Goal: Task Accomplishment & Management: Complete application form

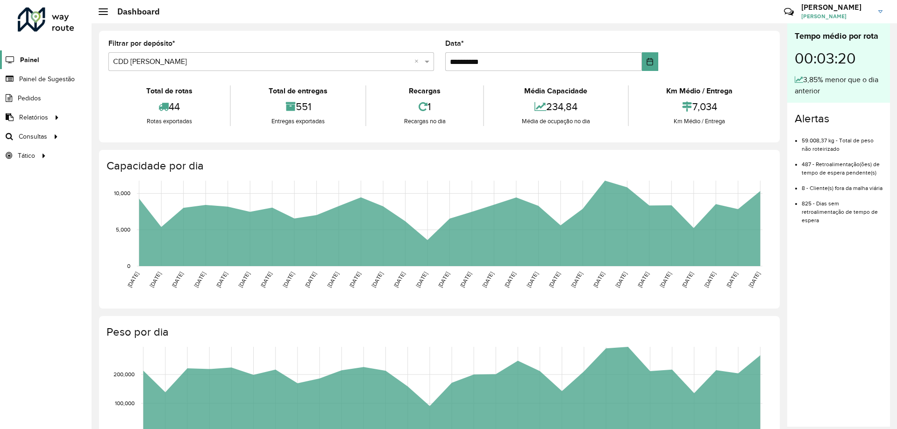
click at [36, 59] on span "Painel" at bounding box center [29, 60] width 19 height 10
click at [44, 80] on span "Painel de Sugestão" at bounding box center [48, 79] width 58 height 10
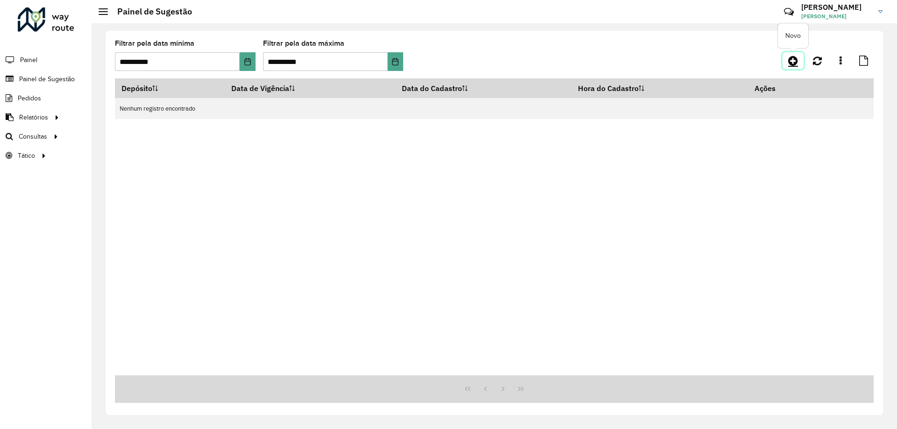
click at [794, 59] on icon at bounding box center [793, 60] width 10 height 11
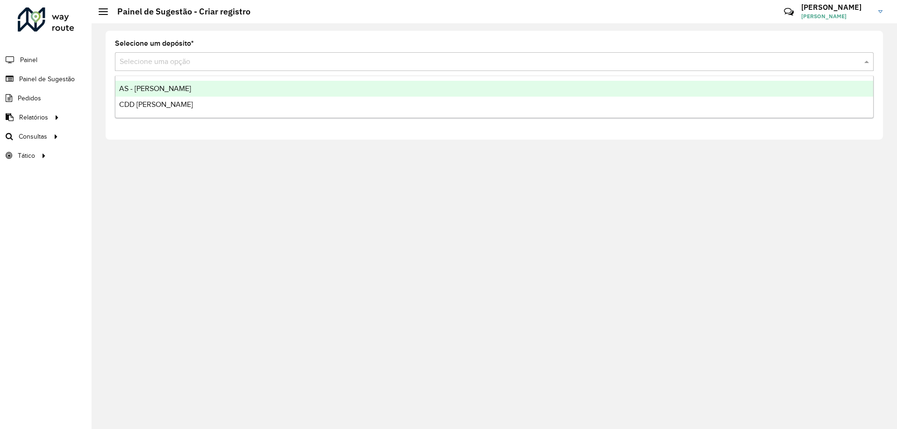
click at [162, 54] on div "Selecione uma opção" at bounding box center [494, 61] width 759 height 19
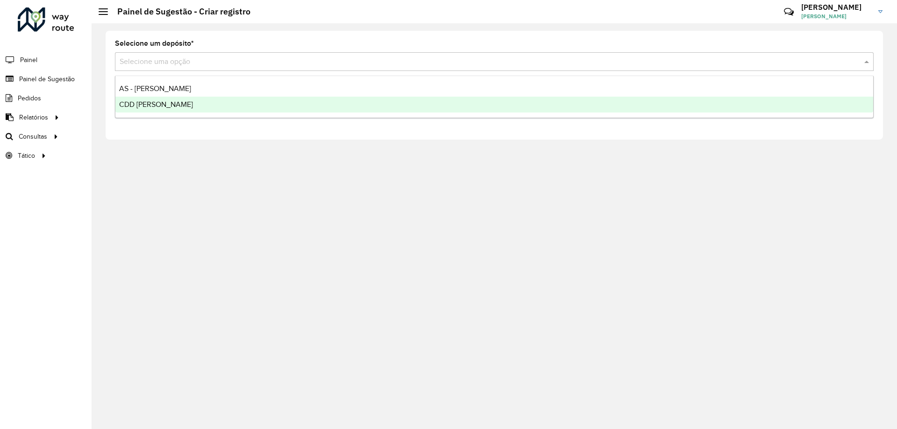
click at [151, 100] on span "CDD [PERSON_NAME]" at bounding box center [156, 104] width 74 height 8
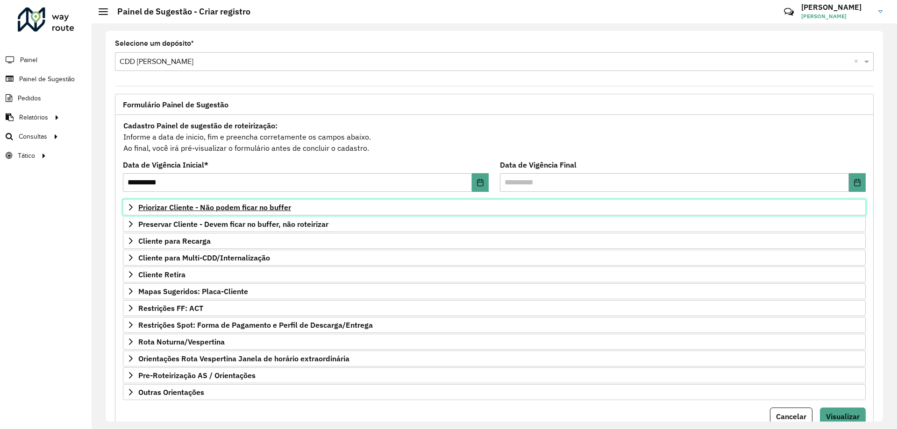
click at [286, 209] on span "Priorizar Cliente - Não podem ficar no buffer" at bounding box center [214, 207] width 153 height 7
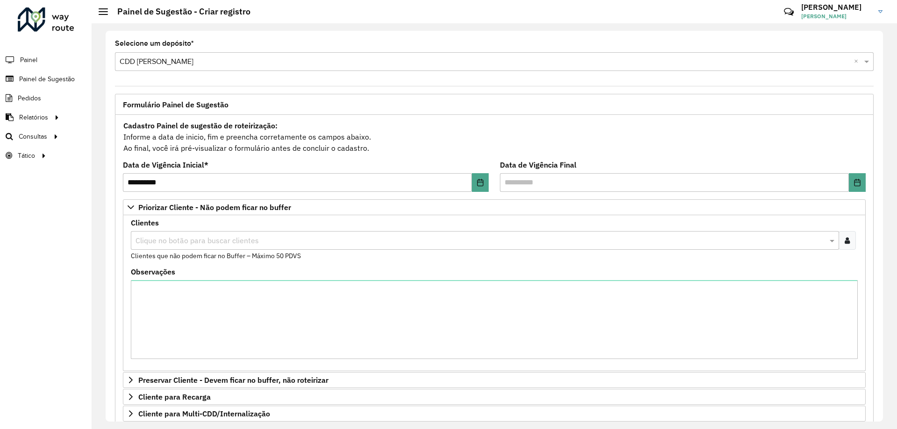
click at [849, 237] on div at bounding box center [847, 240] width 17 height 19
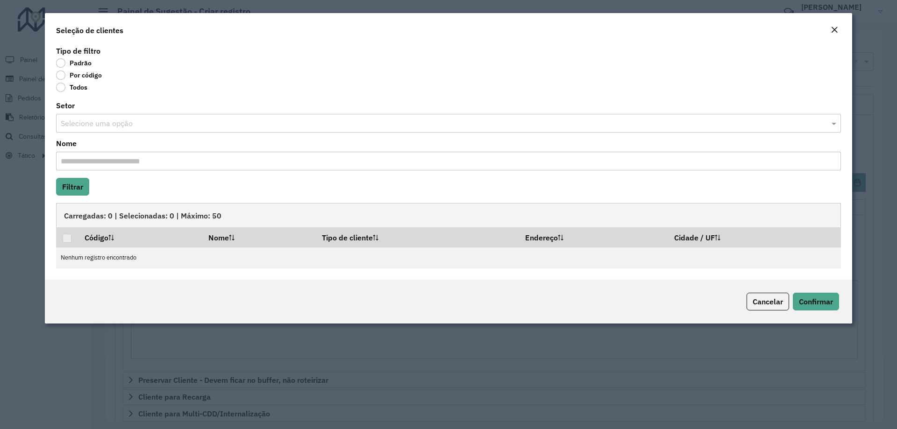
click at [81, 75] on label "Por código" at bounding box center [79, 75] width 46 height 9
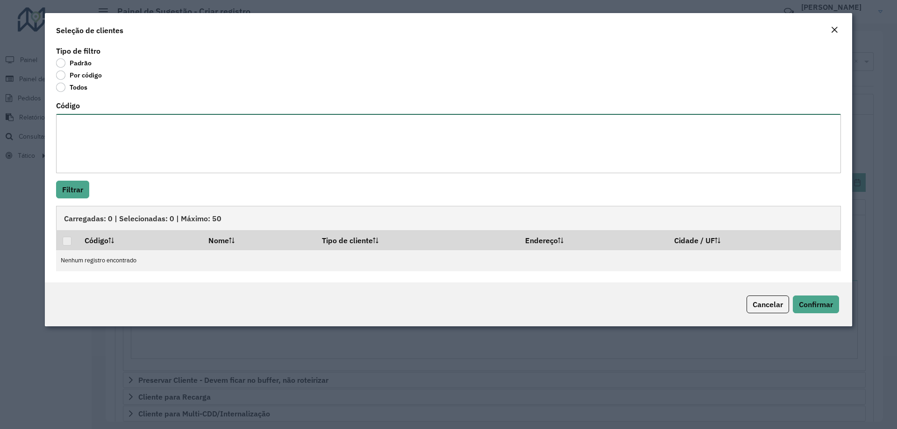
click at [96, 136] on textarea "Código" at bounding box center [448, 143] width 785 height 59
paste textarea "***** ***** **** ***** *** **** **** ***** ***** ***** ***** *** ***** ***** **…"
type textarea "***** ***** **** ***** *** **** **** ***** ***** ***** ***** *** ***** ***** **…"
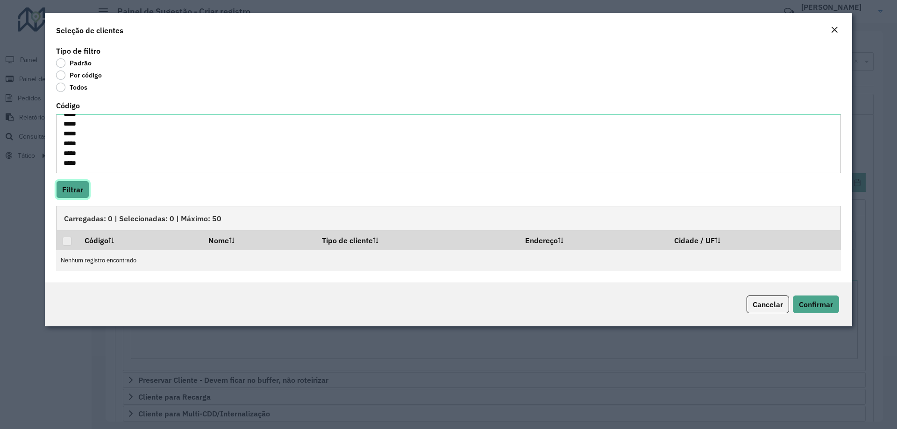
click at [86, 187] on button "Filtrar" at bounding box center [72, 190] width 33 height 18
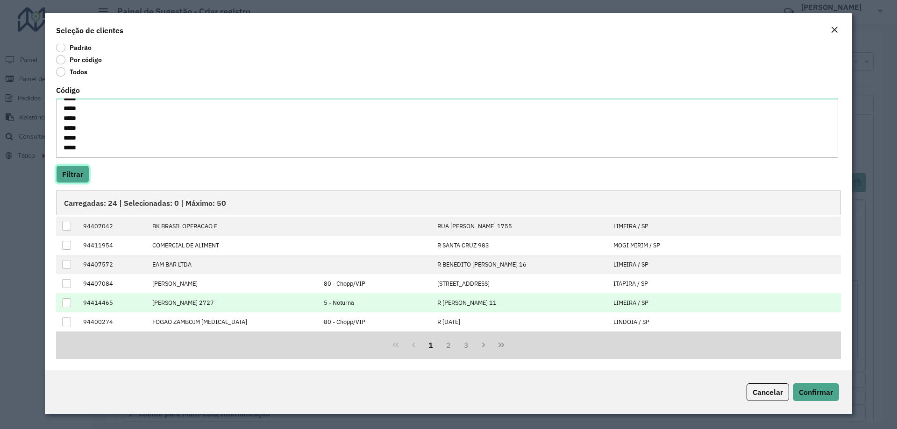
scroll to position [0, 0]
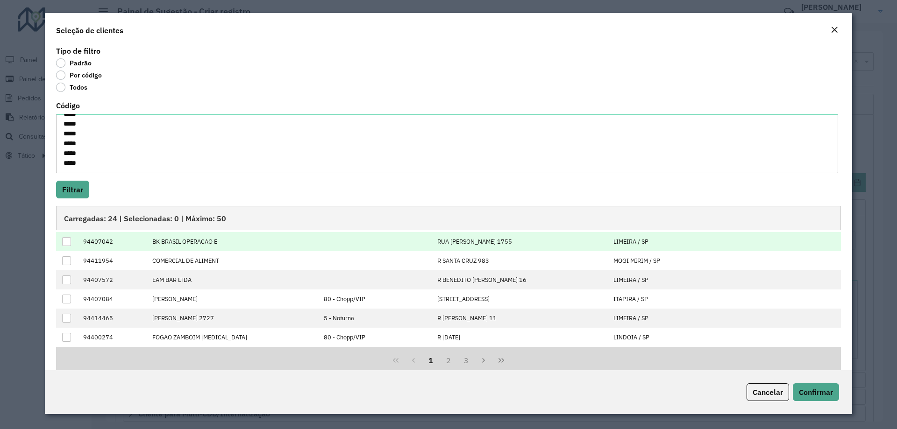
click at [71, 242] on div at bounding box center [66, 241] width 9 height 9
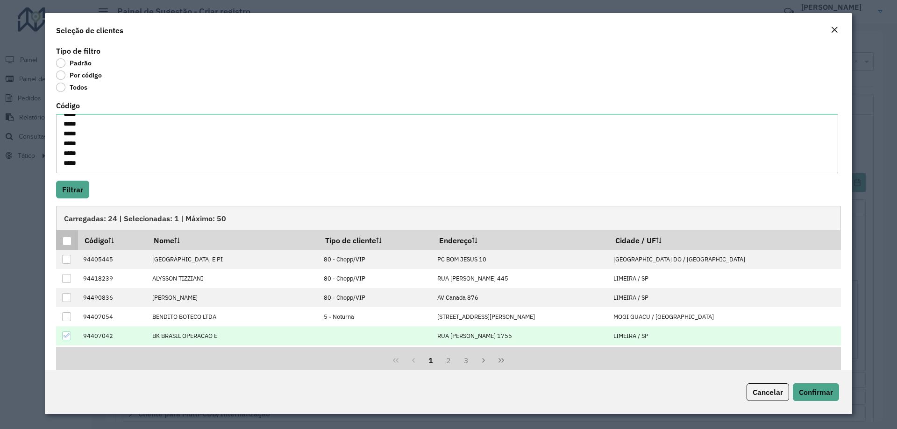
click at [71, 242] on div at bounding box center [67, 241] width 9 height 9
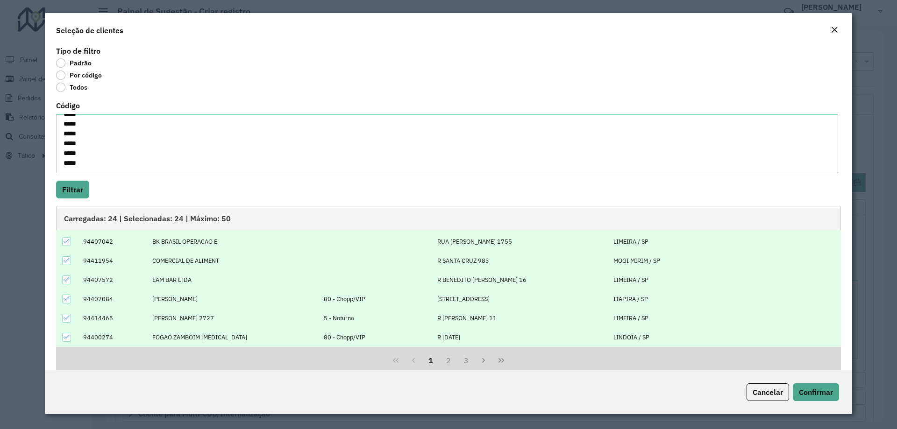
scroll to position [15, 0]
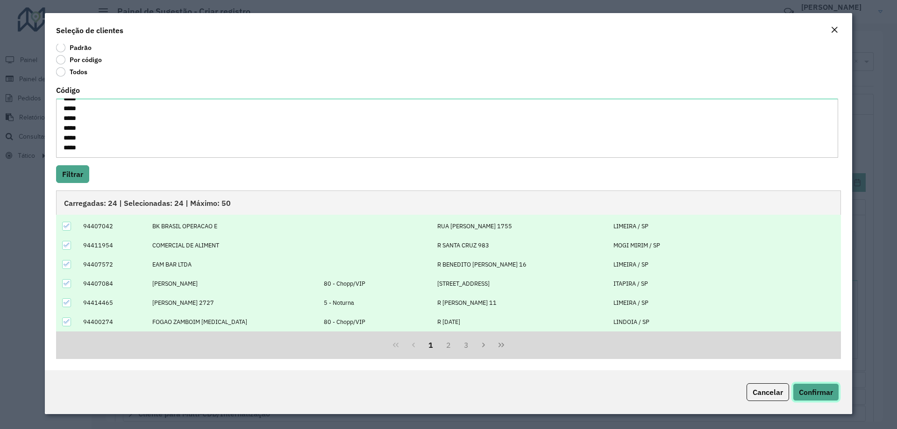
click at [816, 387] on button "Confirmar" at bounding box center [816, 393] width 46 height 18
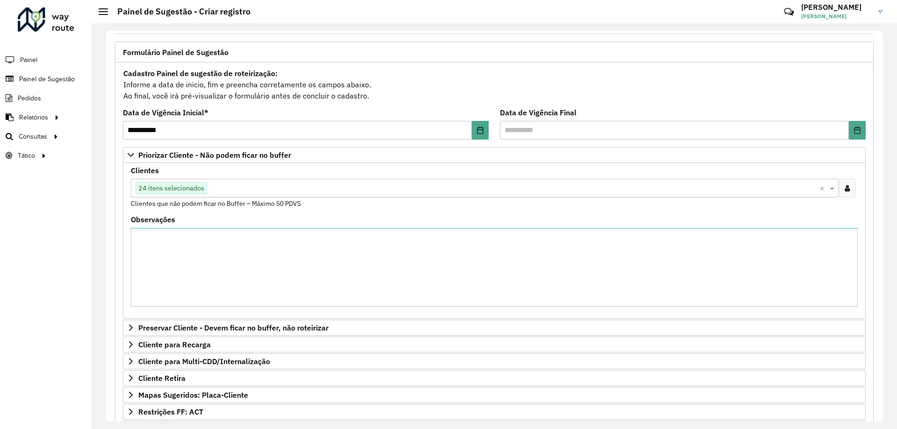
scroll to position [192, 0]
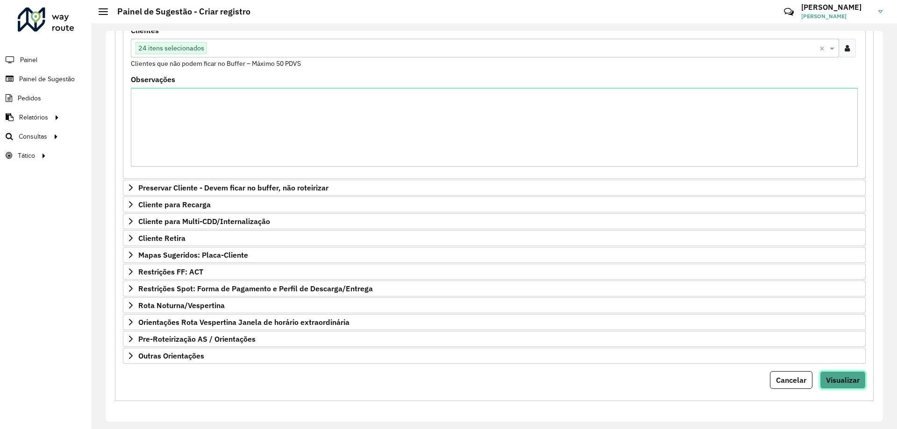
click at [839, 379] on span "Visualizar" at bounding box center [843, 380] width 34 height 9
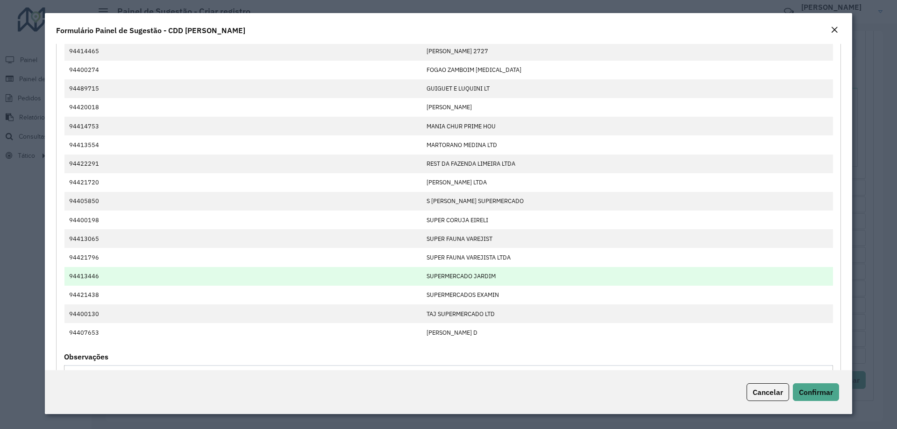
scroll to position [332, 0]
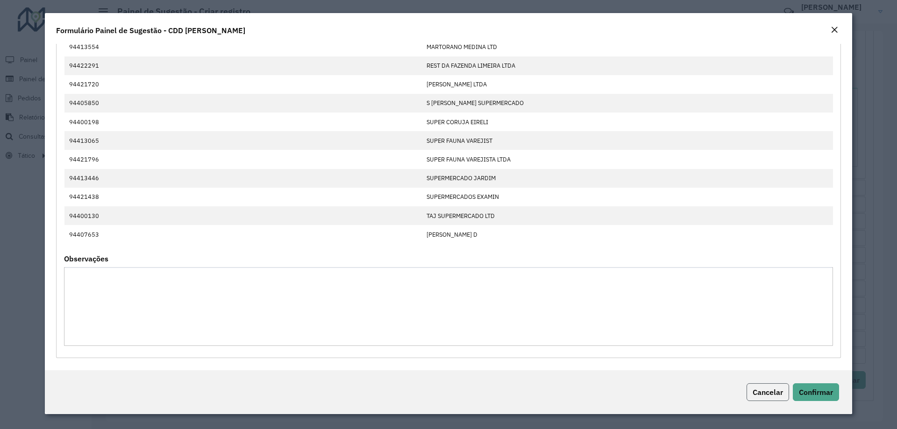
click at [766, 392] on span "Cancelar" at bounding box center [768, 392] width 30 height 9
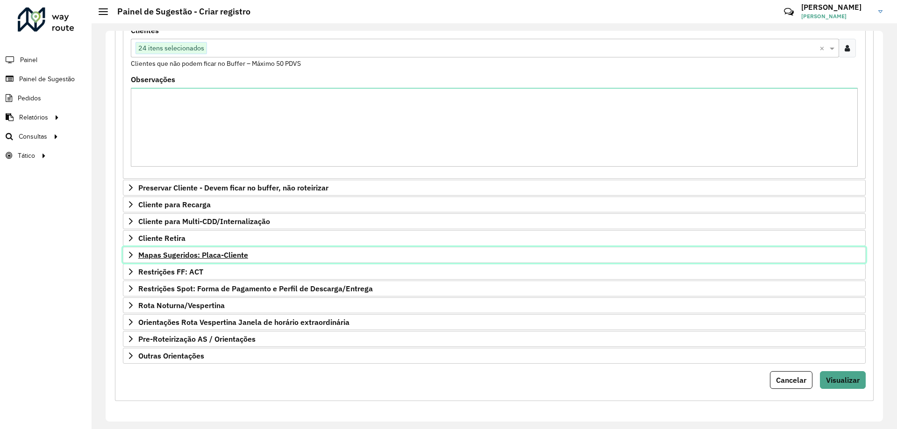
click at [191, 257] on span "Mapas Sugeridos: Placa-Cliente" at bounding box center [193, 254] width 110 height 7
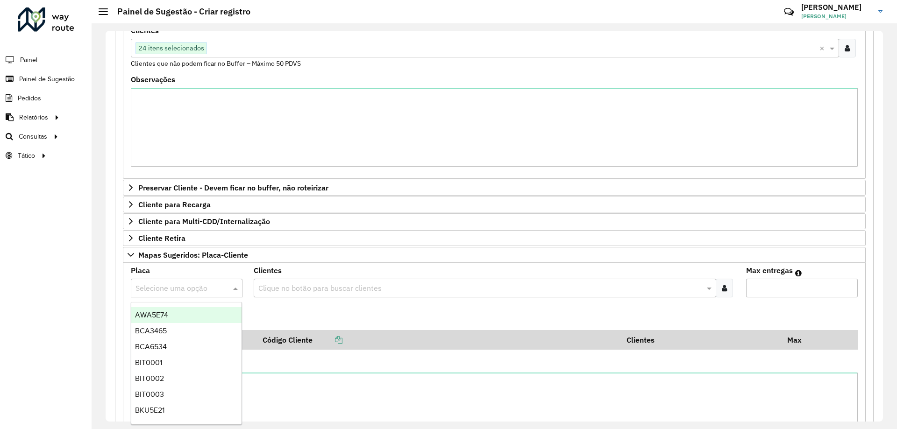
click at [205, 294] on div "Selecione uma opção" at bounding box center [187, 288] width 112 height 19
type input "***"
click at [203, 309] on div "RHT5F26" at bounding box center [186, 315] width 110 height 16
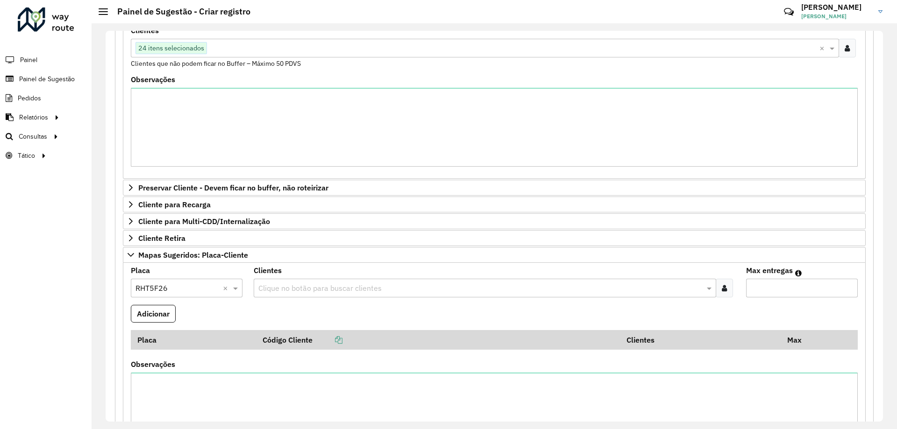
click at [726, 290] on div at bounding box center [724, 288] width 17 height 19
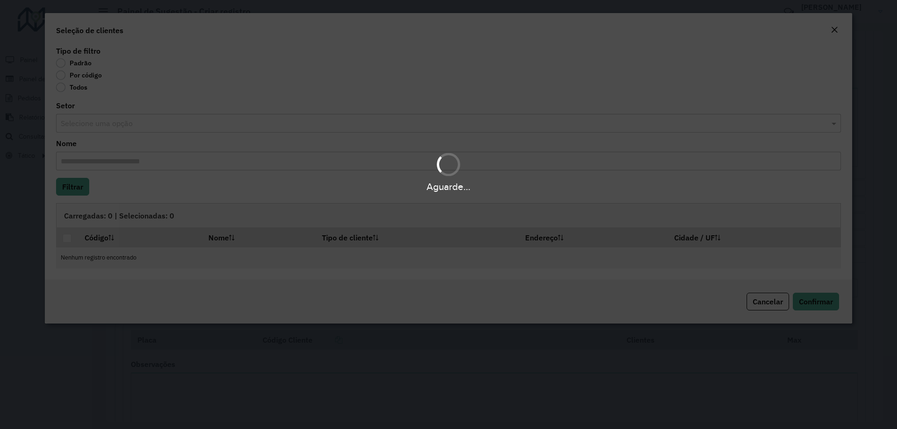
click at [61, 80] on body "**********" at bounding box center [448, 214] width 897 height 429
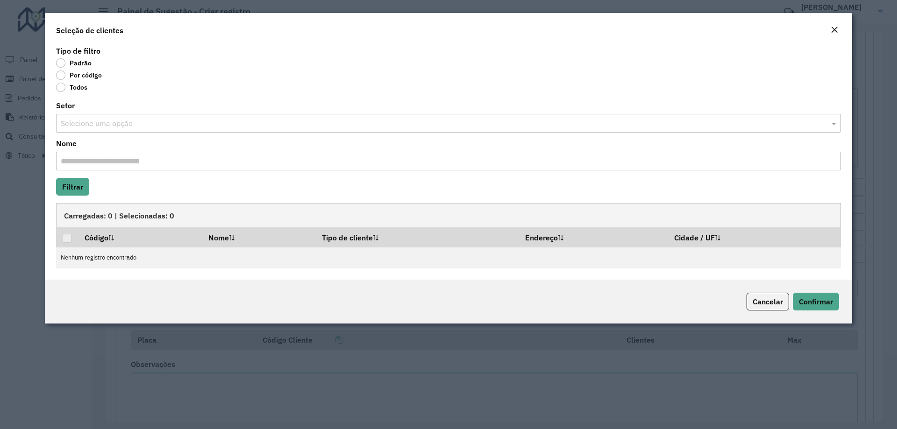
click at [63, 75] on label "Por código" at bounding box center [79, 75] width 46 height 9
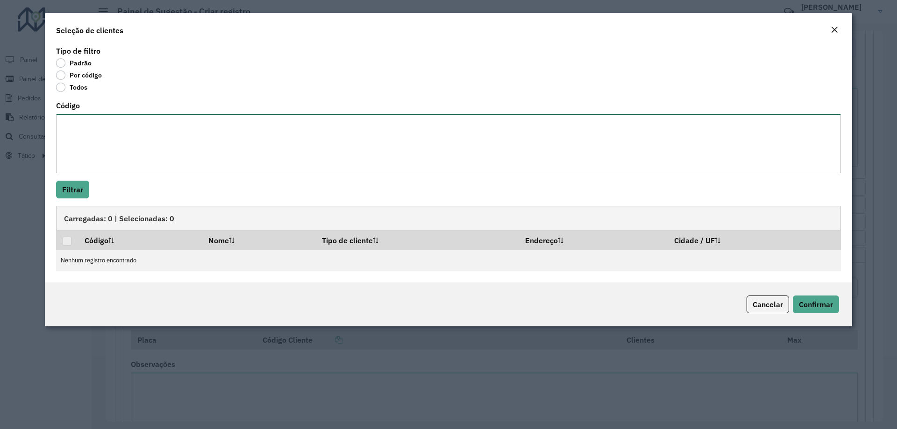
click at [80, 126] on textarea "Código" at bounding box center [448, 143] width 785 height 59
paste textarea "***** **** **** ****"
type textarea "***** **** **** ****"
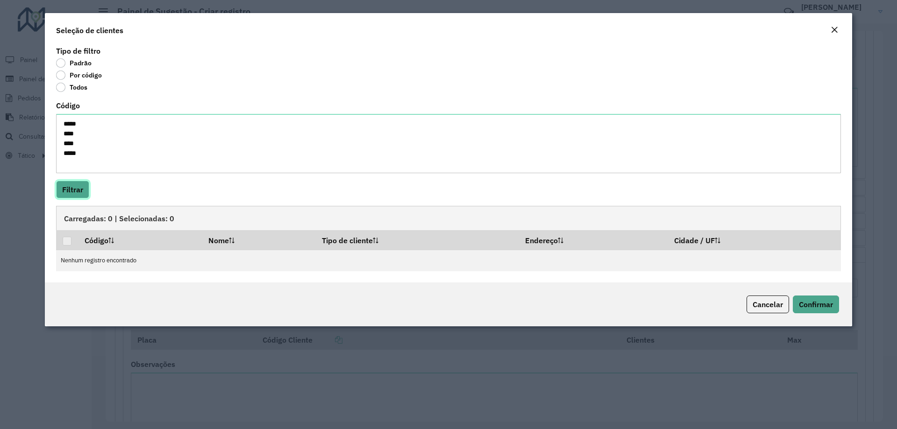
click at [78, 181] on button "Filtrar" at bounding box center [72, 190] width 33 height 18
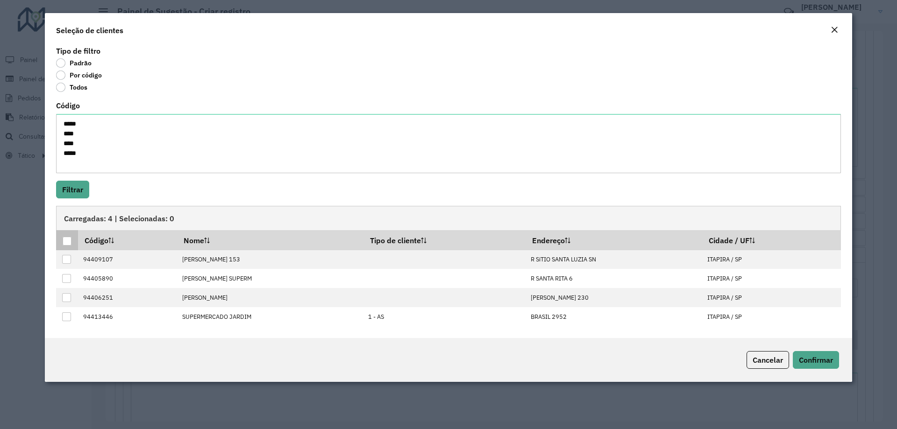
click at [68, 242] on div at bounding box center [67, 241] width 9 height 9
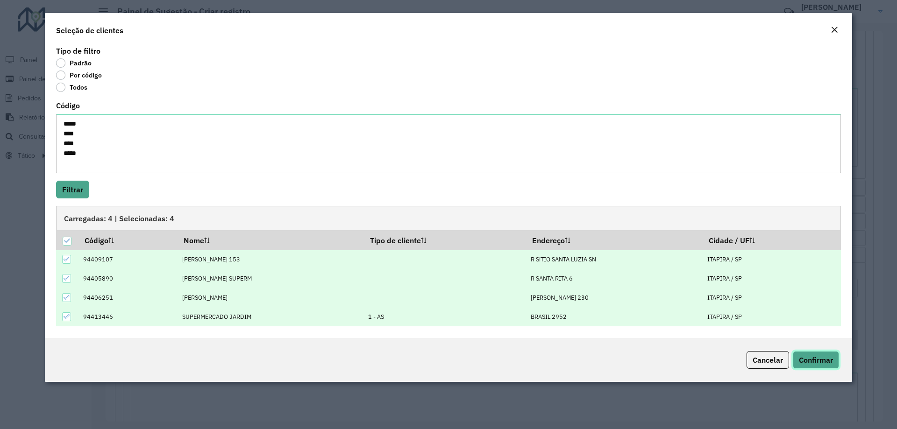
click at [813, 360] on span "Confirmar" at bounding box center [816, 360] width 34 height 9
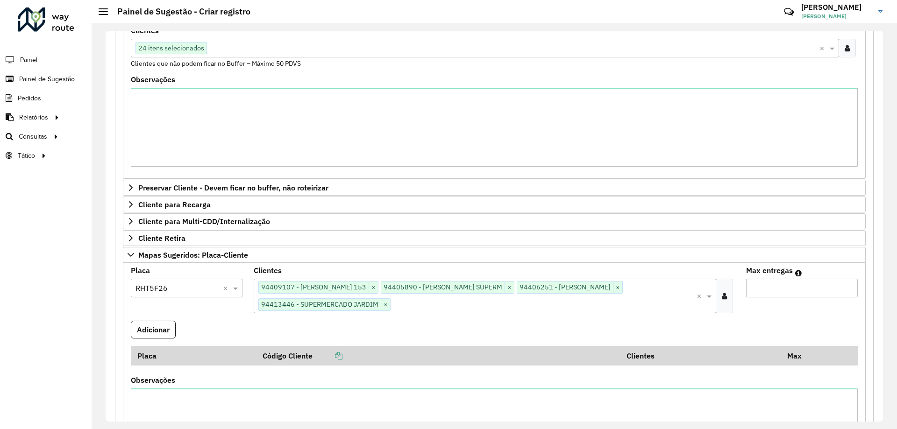
click at [794, 291] on input "Max entregas" at bounding box center [802, 288] width 112 height 19
type input "*"
click at [145, 327] on button "Adicionar" at bounding box center [153, 330] width 45 height 18
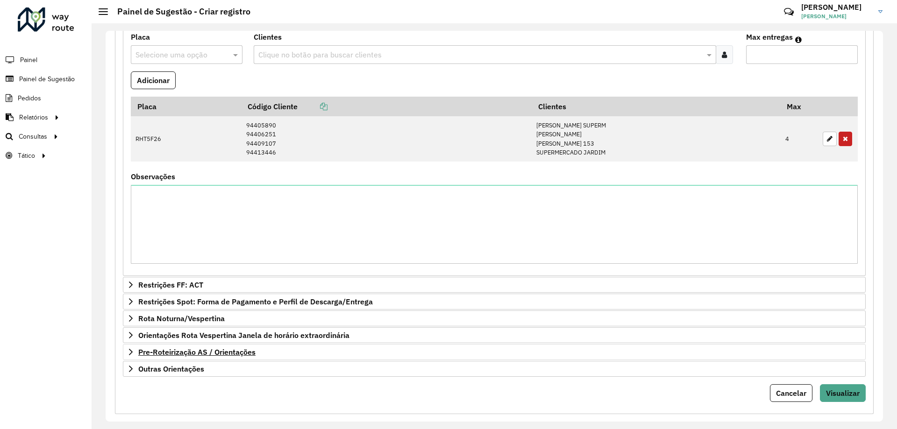
scroll to position [439, 0]
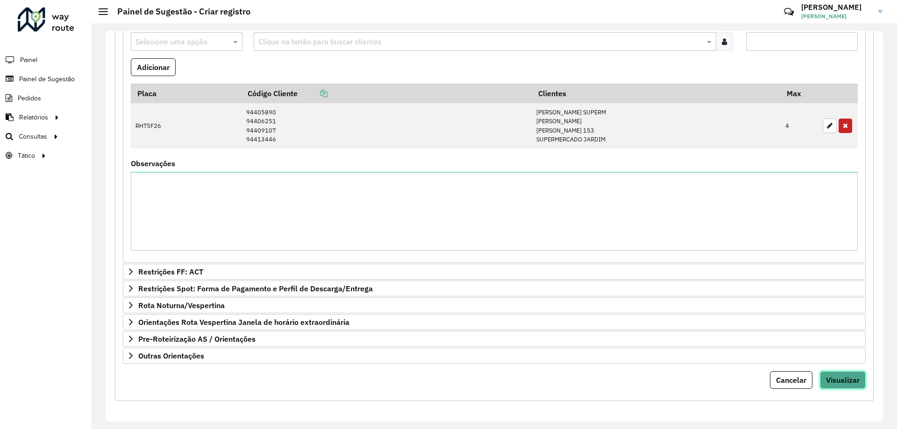
click at [850, 375] on button "Visualizar" at bounding box center [843, 380] width 46 height 18
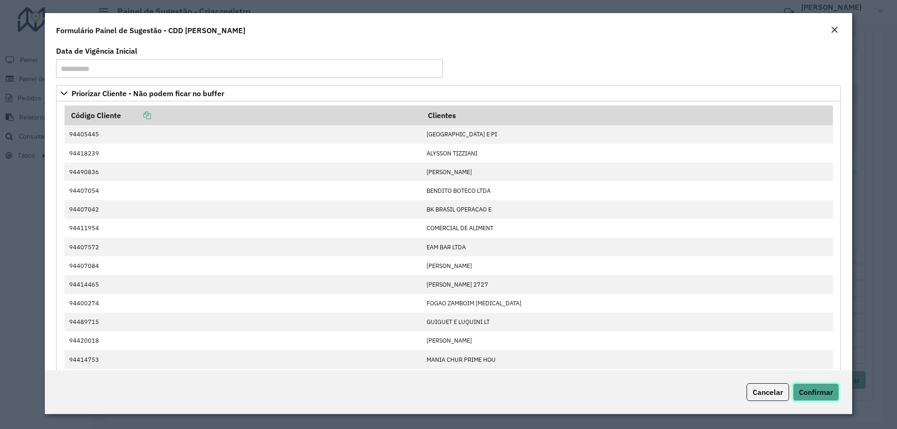
click at [819, 392] on span "Confirmar" at bounding box center [816, 392] width 34 height 9
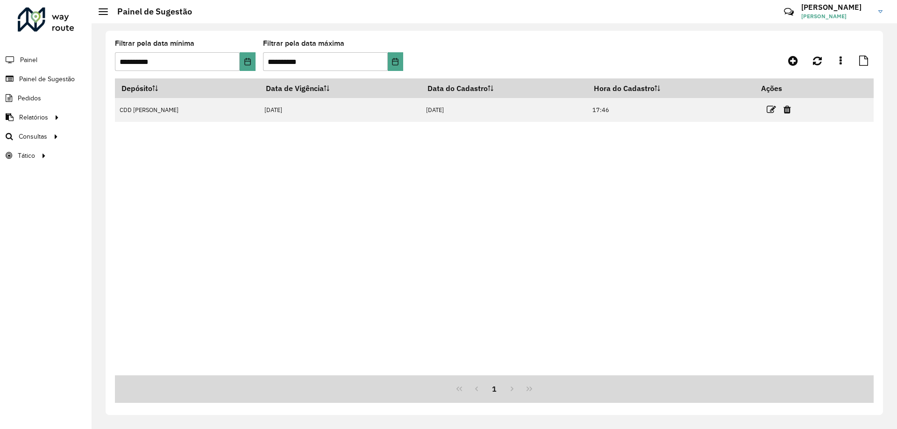
click at [504, 189] on div "Depósito Data de Vigência Data do Cadastro Hora do Cadastro Ações CDD Mogi Miri…" at bounding box center [494, 226] width 759 height 297
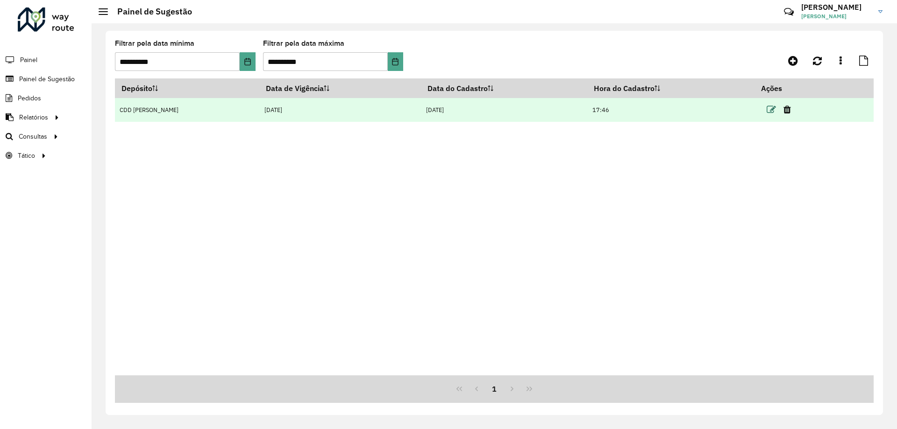
click at [767, 110] on icon at bounding box center [771, 109] width 9 height 9
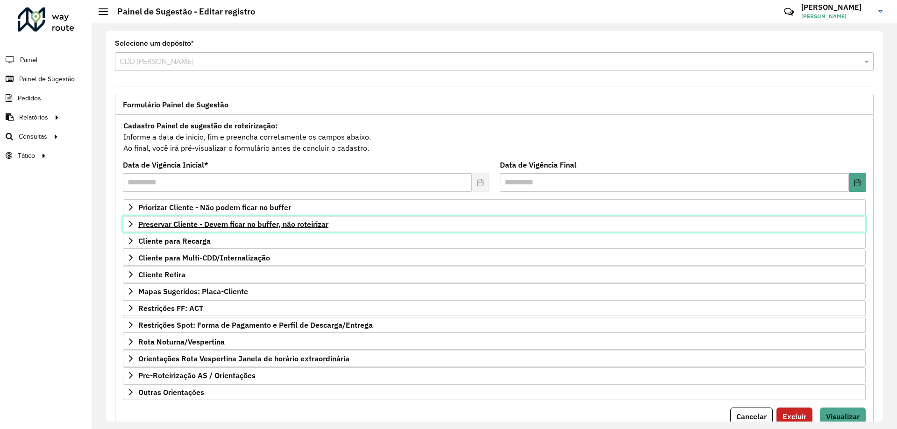
click at [238, 225] on span "Preservar Cliente - Devem ficar no buffer, não roteirizar" at bounding box center [233, 224] width 190 height 7
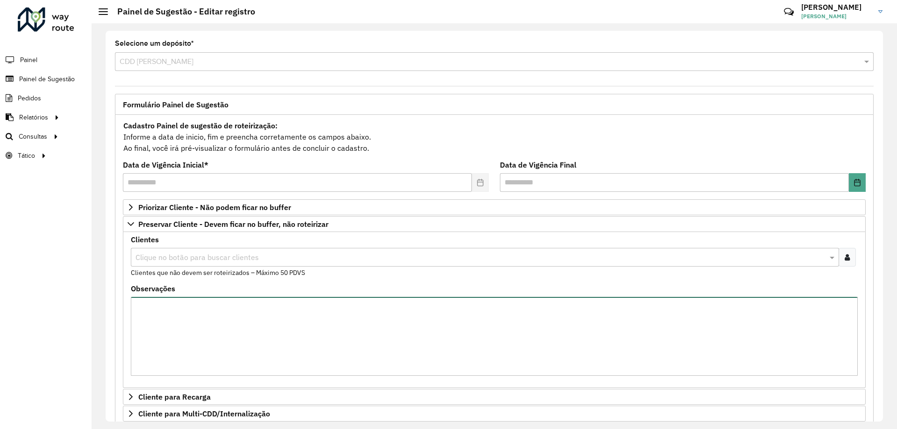
click at [193, 310] on textarea "Observações" at bounding box center [494, 336] width 727 height 79
type textarea "*"
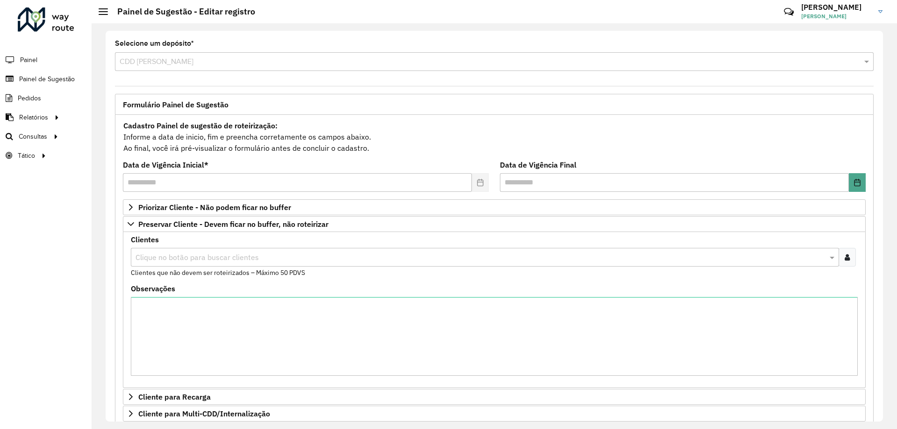
click at [847, 253] on div at bounding box center [847, 257] width 17 height 19
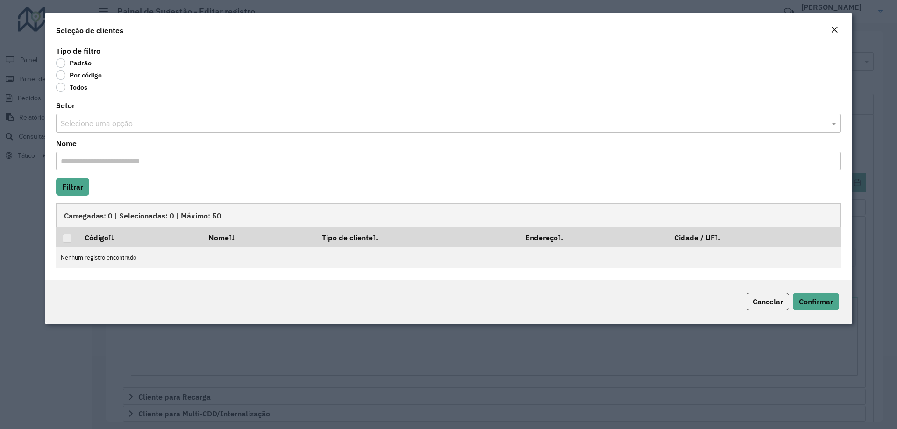
click at [88, 74] on label "Por código" at bounding box center [79, 75] width 46 height 9
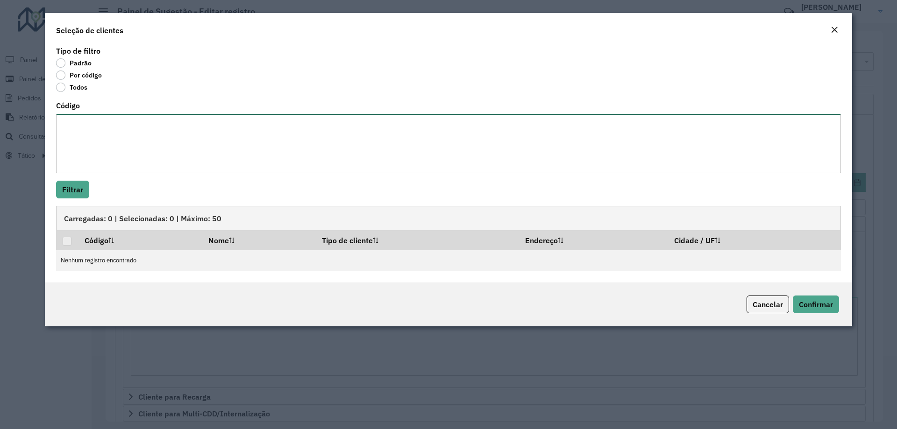
click at [98, 133] on textarea "Código" at bounding box center [448, 143] width 785 height 59
type textarea "**** *****"
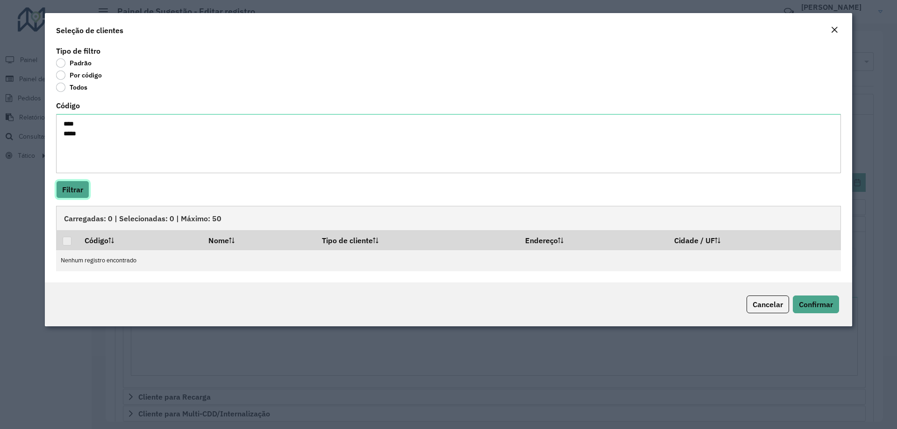
click at [83, 192] on button "Filtrar" at bounding box center [72, 190] width 33 height 18
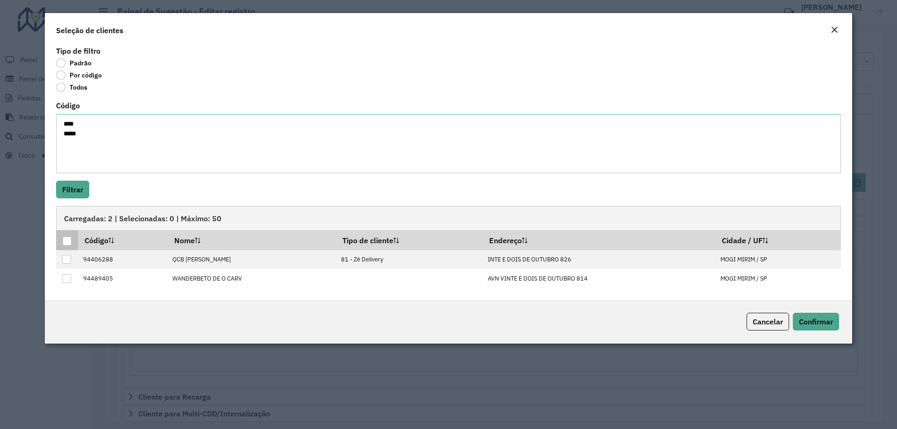
click at [68, 240] on div at bounding box center [67, 241] width 9 height 9
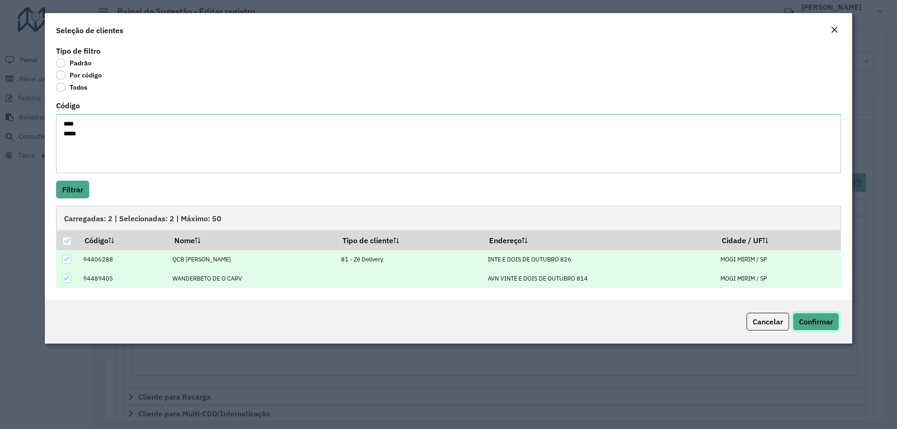
click at [814, 327] on button "Confirmar" at bounding box center [816, 322] width 46 height 18
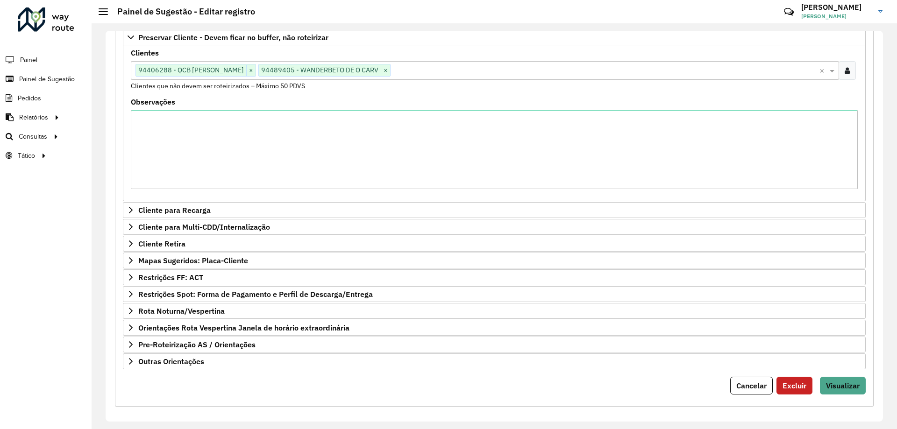
scroll to position [192, 0]
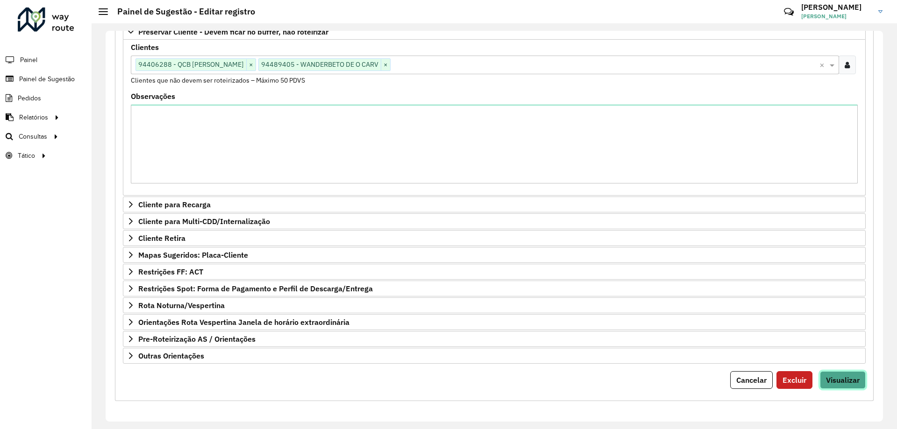
click at [849, 384] on span "Visualizar" at bounding box center [843, 380] width 34 height 9
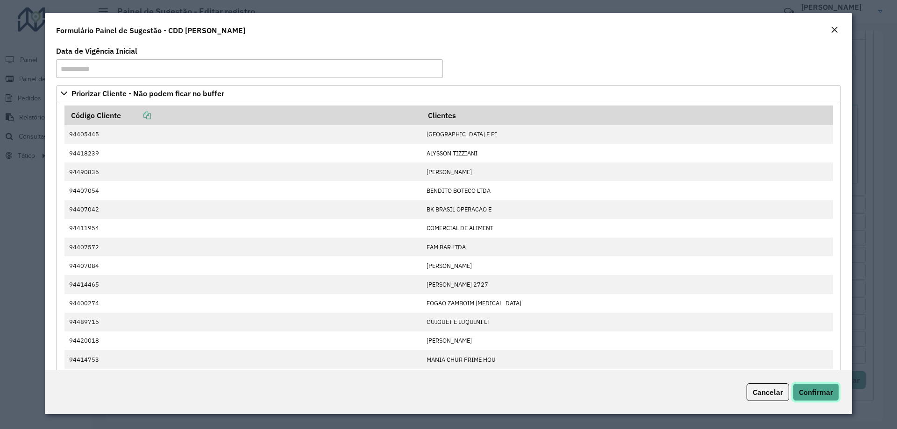
click at [814, 395] on span "Confirmar" at bounding box center [816, 392] width 34 height 9
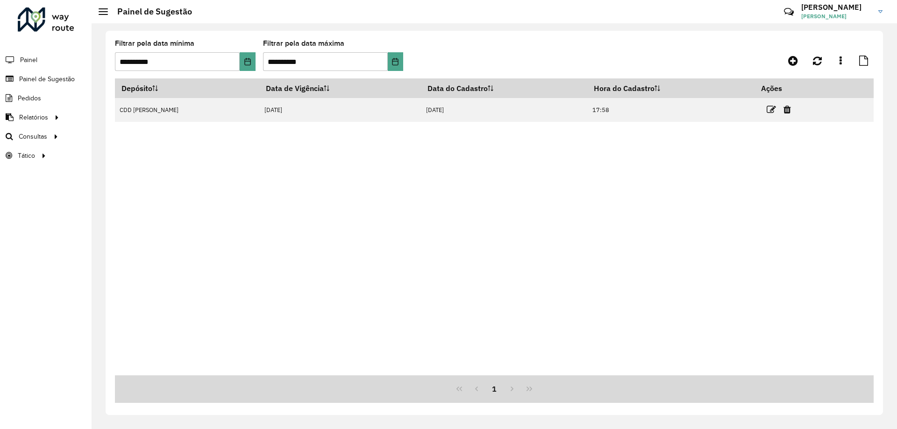
click at [476, 225] on div "Depósito Data de Vigência Data do Cadastro Hora do Cadastro Ações CDD Mogi Miri…" at bounding box center [494, 226] width 759 height 297
click at [816, 57] on icon at bounding box center [817, 61] width 9 height 10
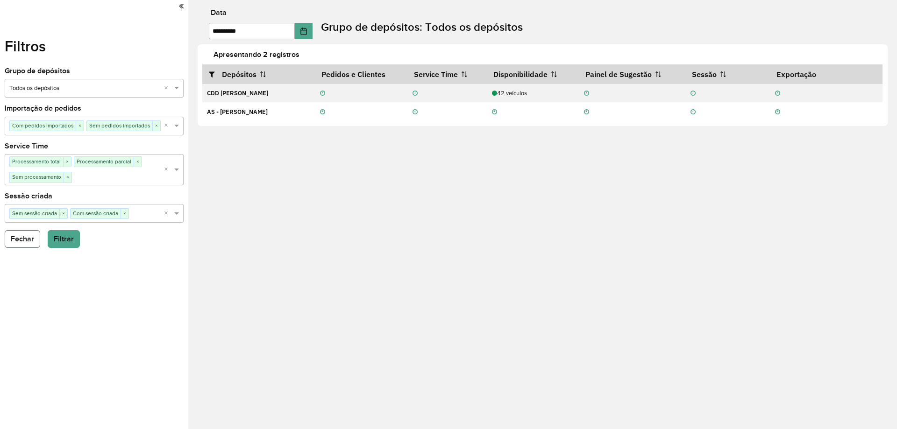
click at [36, 246] on button "Fechar" at bounding box center [23, 239] width 36 height 18
